Goal: Transaction & Acquisition: Purchase product/service

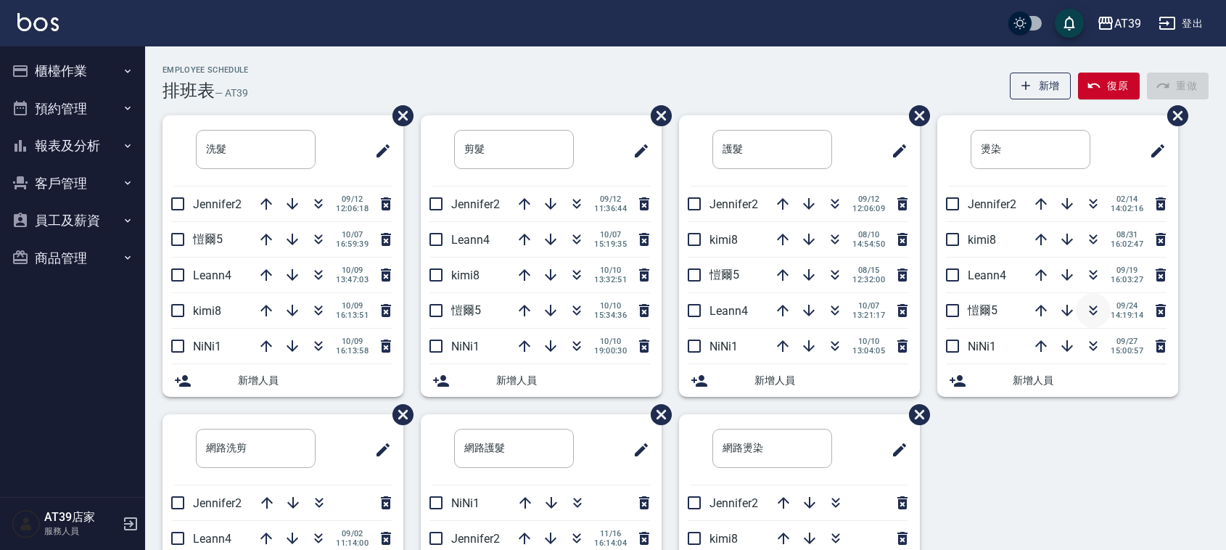
click at [1092, 306] on icon "button" at bounding box center [1093, 310] width 17 height 17
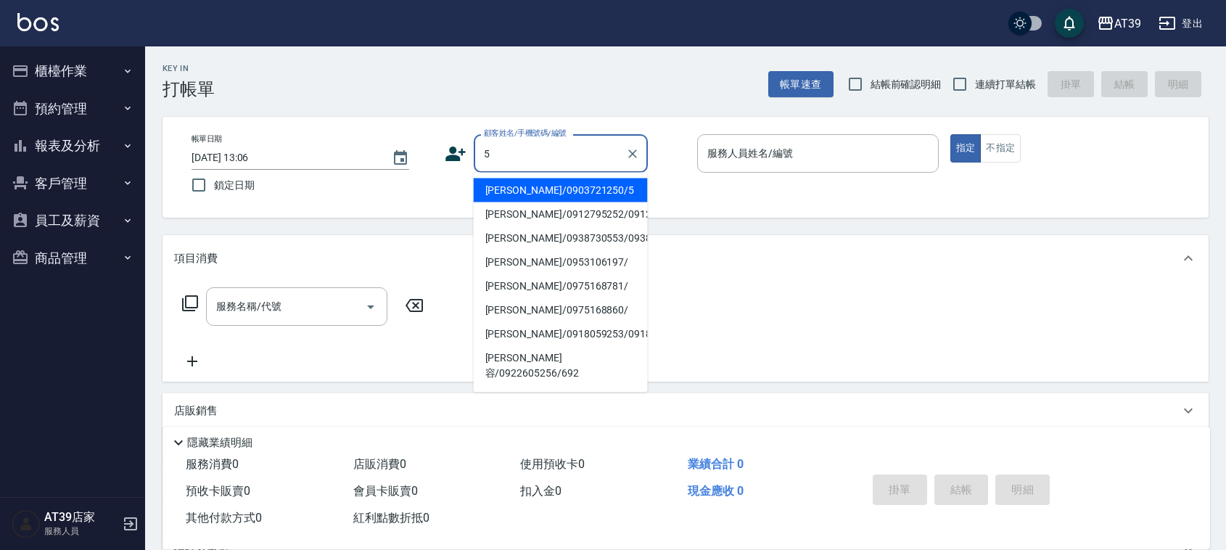
type input "Alan/0903721250/5"
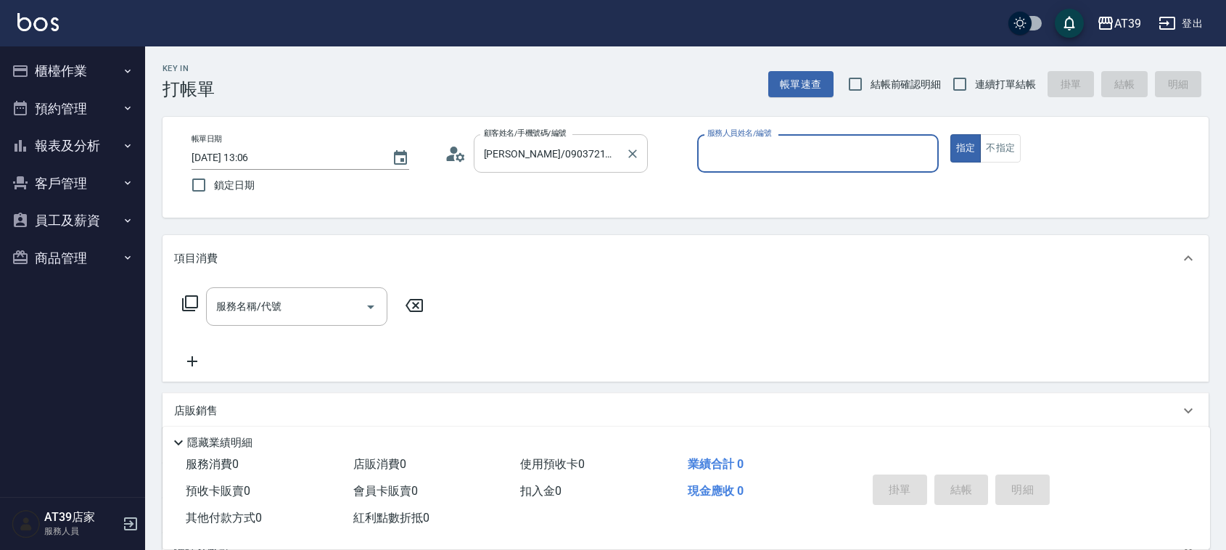
type input "愷爾-5"
click at [950, 134] on button "指定" at bounding box center [965, 148] width 31 height 28
type button "true"
click at [1000, 146] on button "不指定" at bounding box center [1000, 148] width 41 height 28
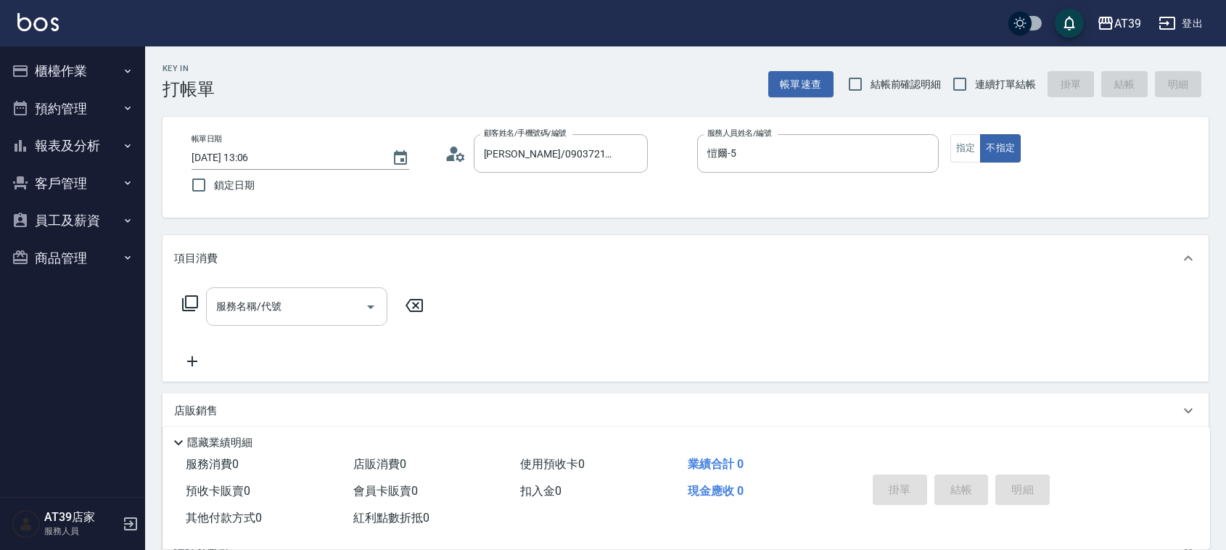
click at [336, 303] on input "服務名稱/代號" at bounding box center [286, 306] width 147 height 25
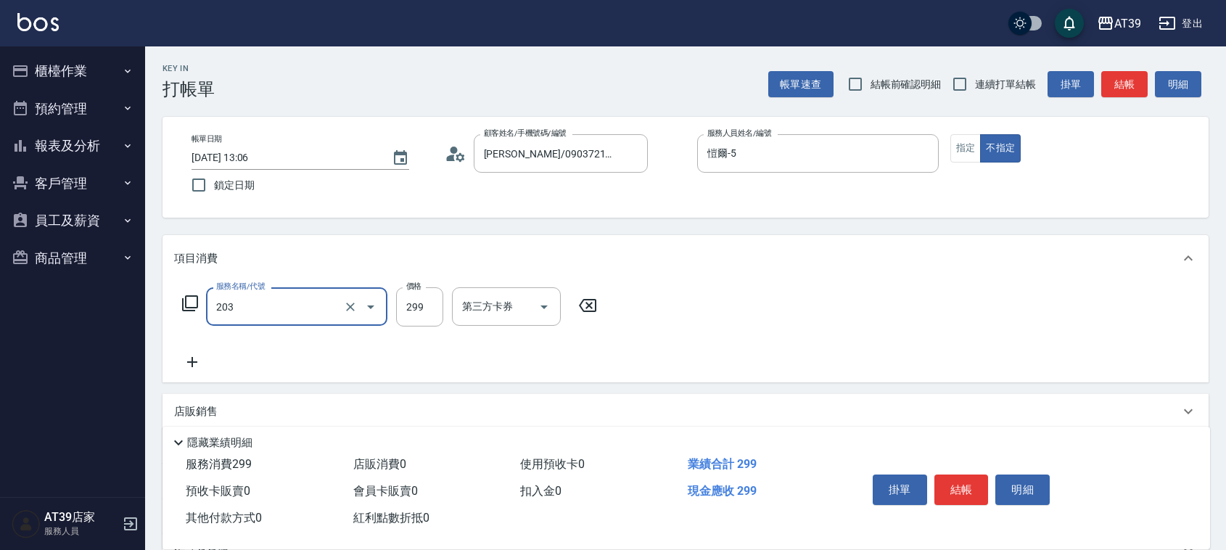
type input "B級洗+剪(203)"
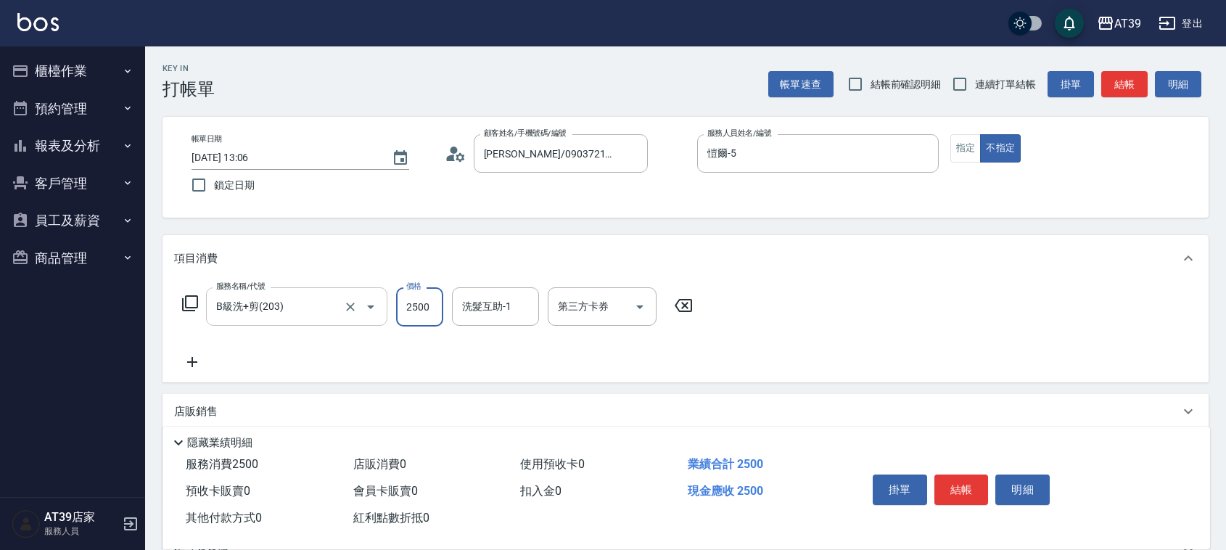
type input "2500"
type input "2"
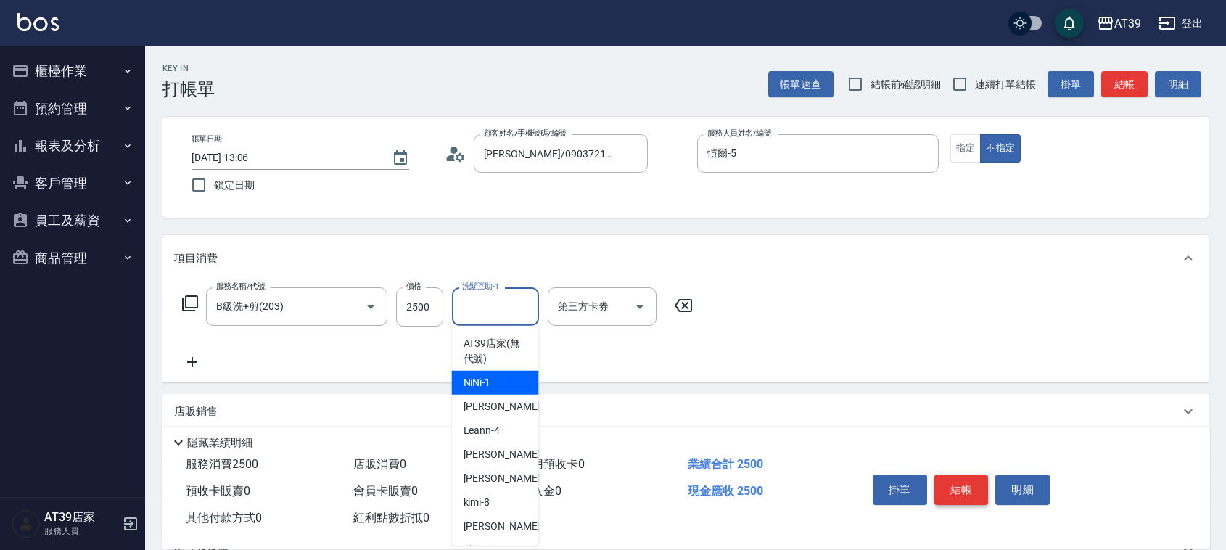
click at [962, 477] on button "結帳" at bounding box center [962, 490] width 54 height 30
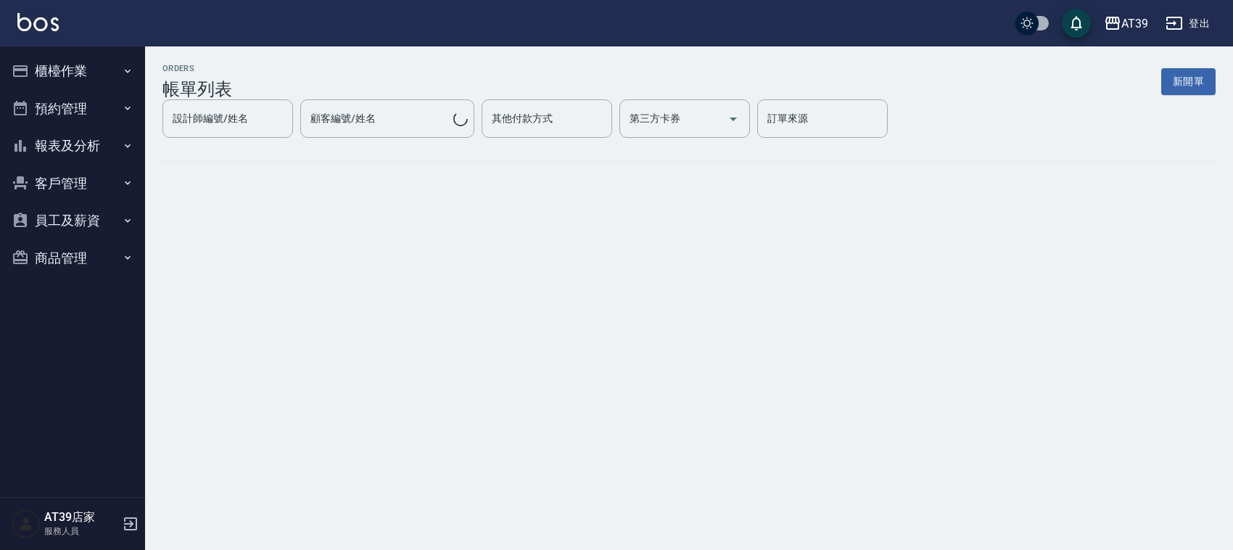
click at [145, 149] on div "櫃檯作業 打帳單 帳單列表 現金收支登錄 每日結帳 排班表 現場電腦打卡 預約管理 預約管理 單日預約紀錄 單週預約紀錄 報表及分析 報表目錄 店家區間累計表…" at bounding box center [73, 298] width 146 height 504
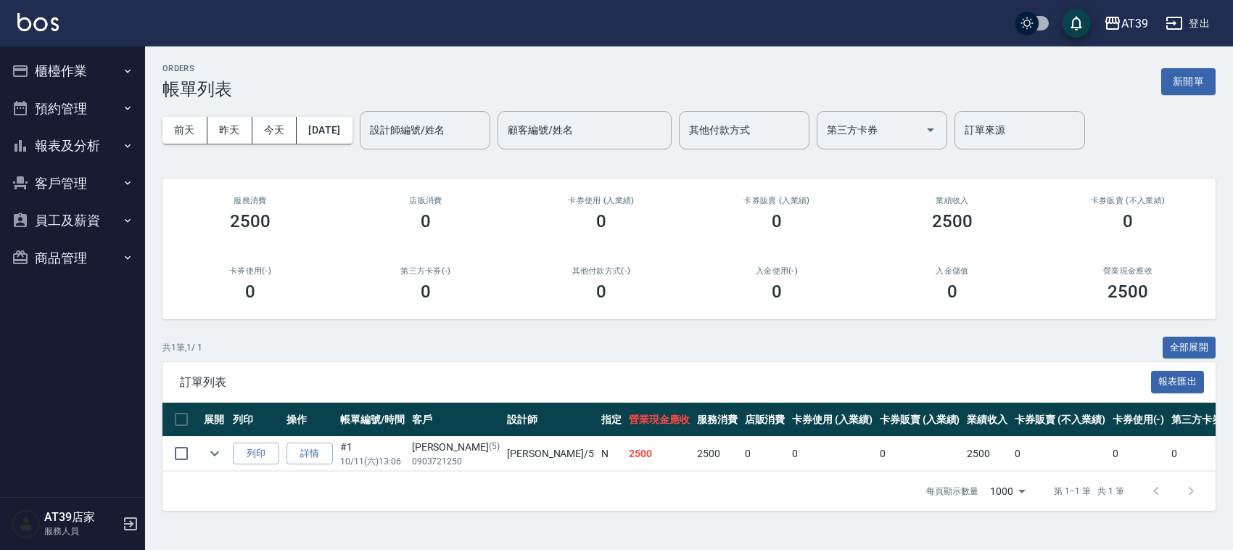
click at [45, 26] on img at bounding box center [37, 22] width 41 height 18
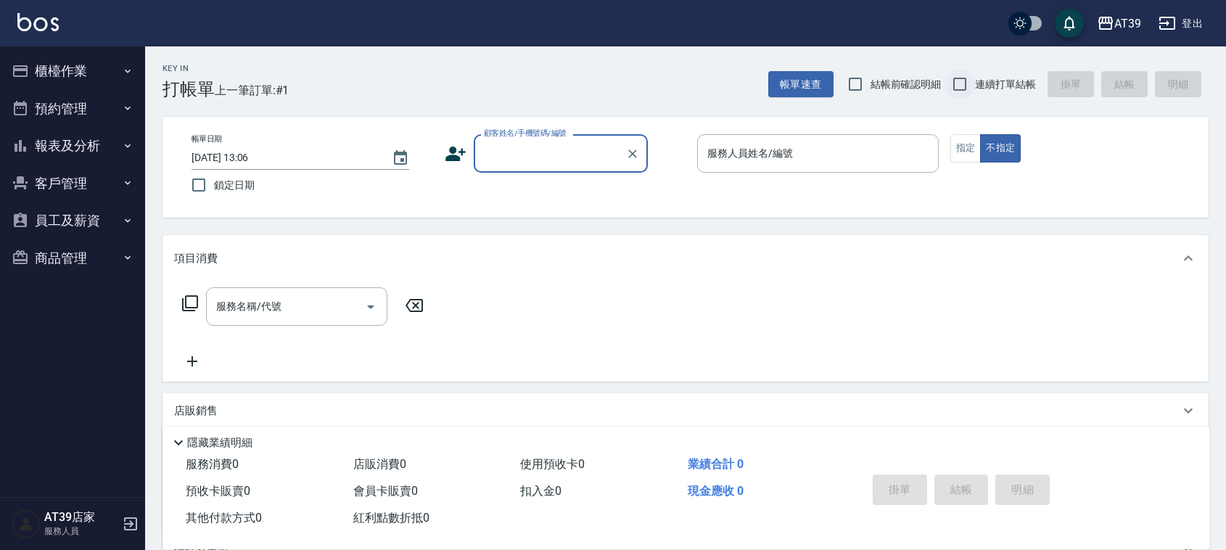
click at [960, 78] on input "連續打單結帳" at bounding box center [960, 84] width 30 height 30
checkbox input "true"
click at [91, 147] on button "報表及分析" at bounding box center [73, 146] width 134 height 38
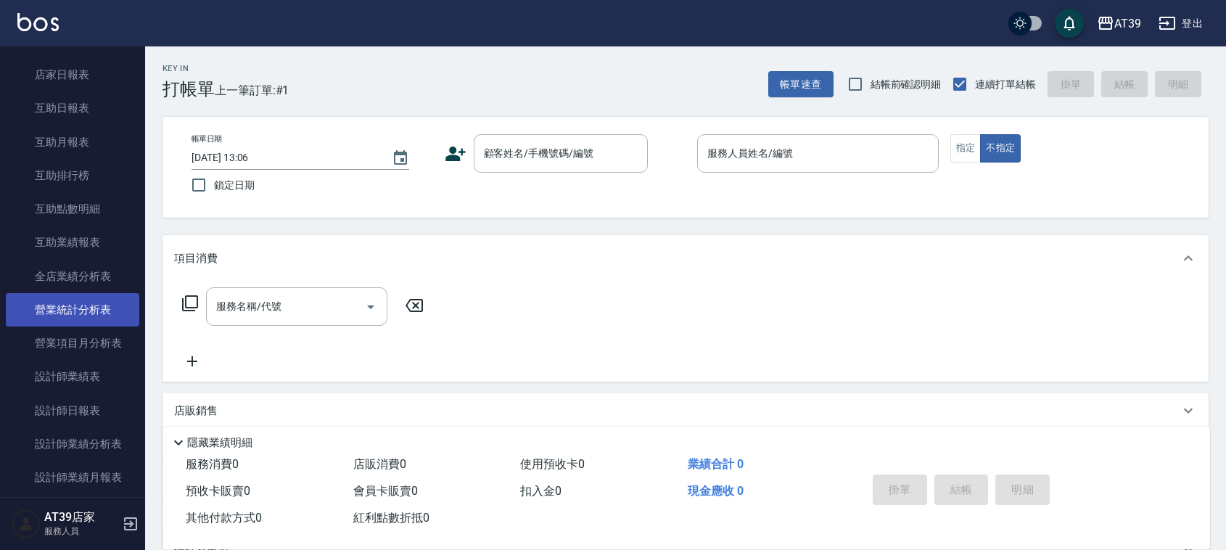
scroll to position [181, 0]
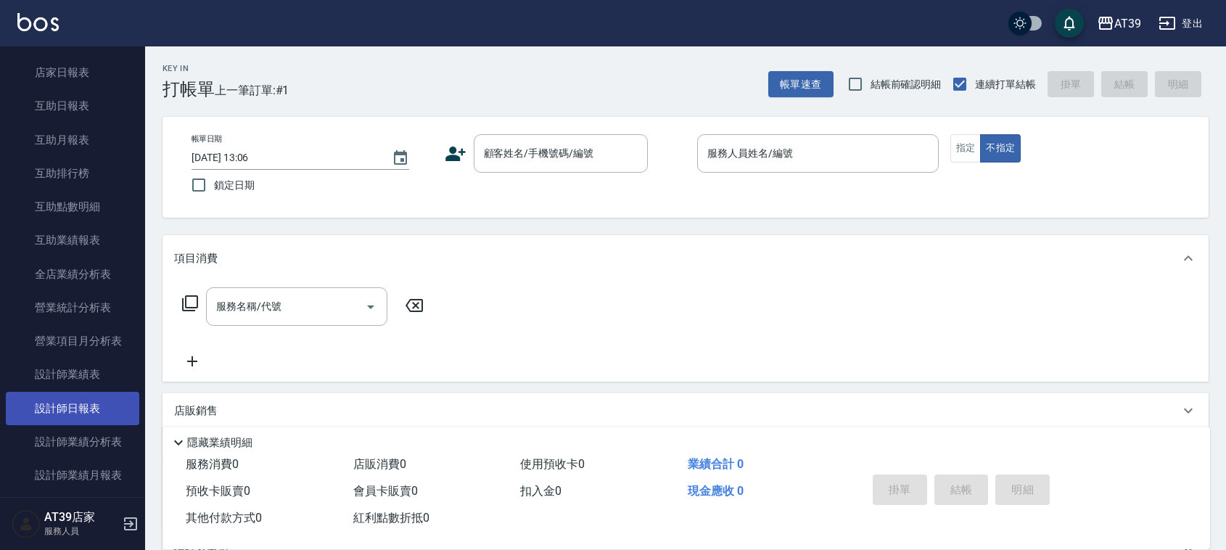
click at [111, 407] on link "設計師日報表" at bounding box center [73, 408] width 134 height 33
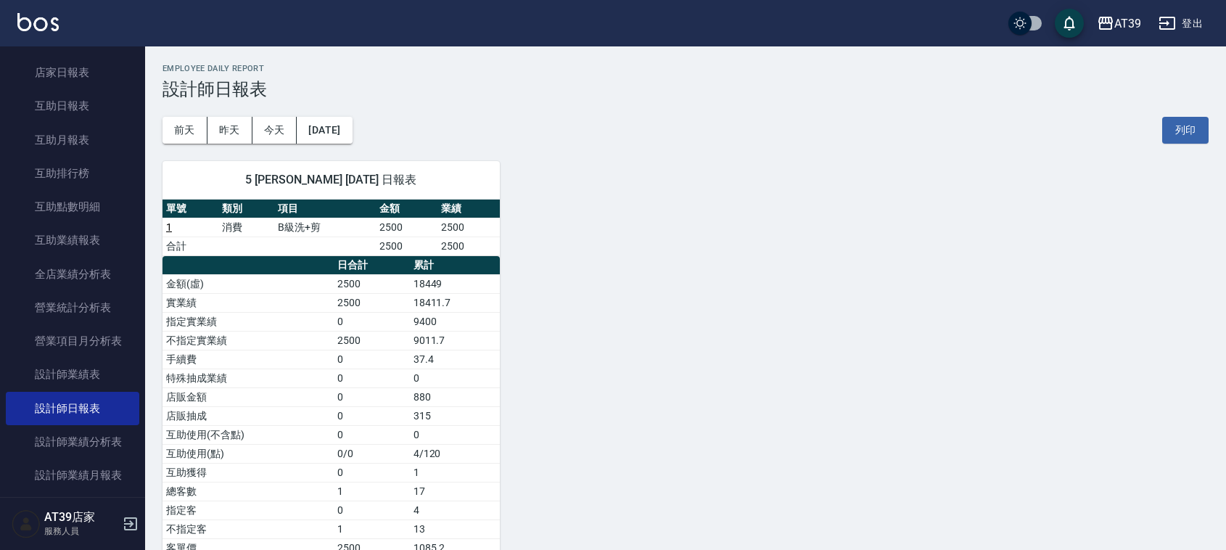
click at [48, 20] on img at bounding box center [37, 22] width 41 height 18
